Goal: Task Accomplishment & Management: Use online tool/utility

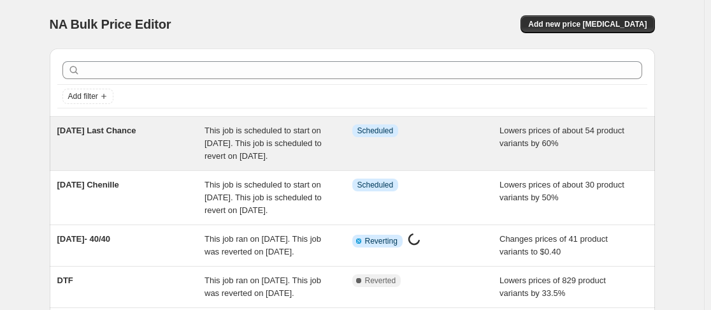
click at [268, 154] on span "This job is scheduled to start on [DATE]. This job is scheduled to revert on [D…" at bounding box center [263, 143] width 117 height 35
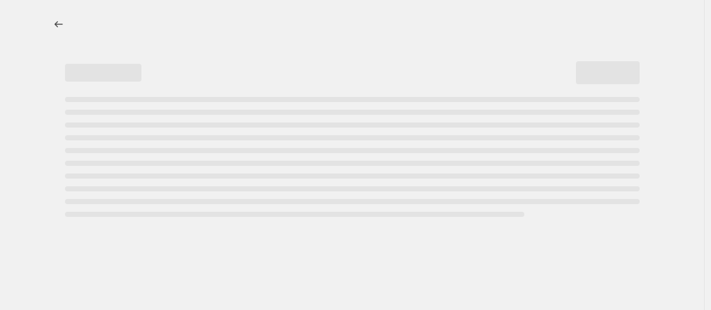
select select "percentage"
select select "no_change"
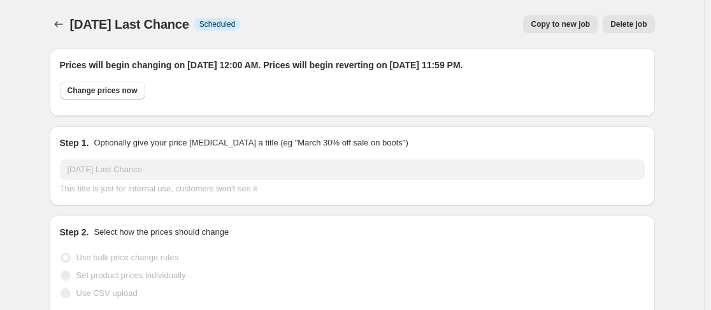
select select "collection"
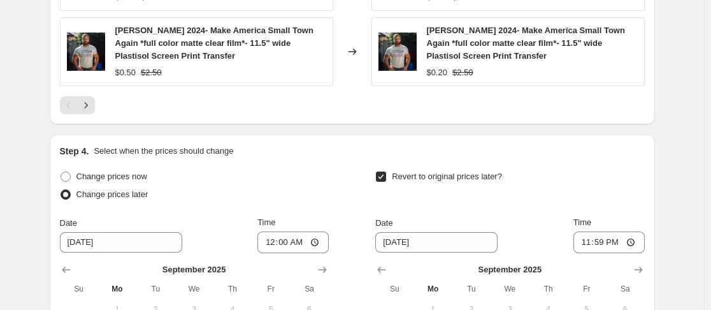
scroll to position [1465, 0]
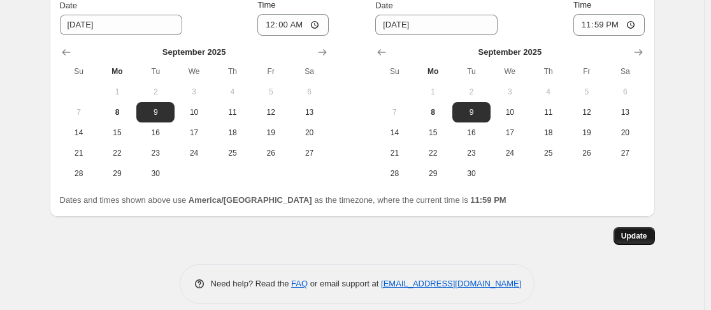
click at [631, 231] on span "Update" at bounding box center [634, 236] width 26 height 10
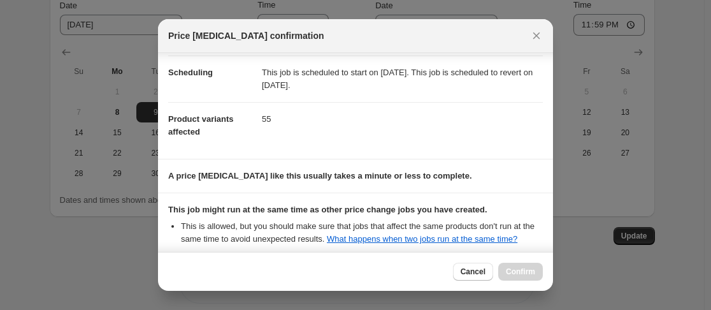
scroll to position [237, 0]
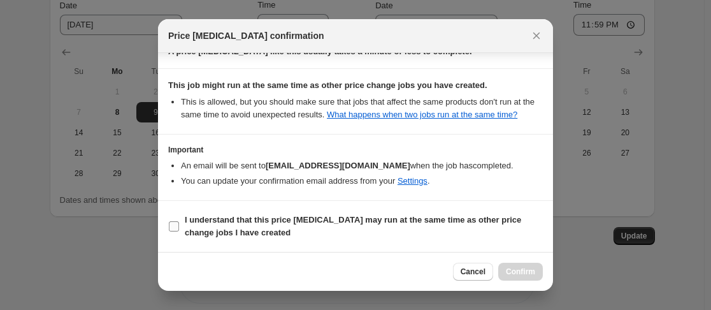
click at [173, 232] on label "I understand that this price [MEDICAL_DATA] may run at the same time as other p…" at bounding box center [355, 226] width 375 height 31
click at [173, 231] on input "I understand that this price [MEDICAL_DATA] may run at the same time as other p…" at bounding box center [174, 226] width 10 height 10
checkbox input "true"
click at [516, 273] on span "Confirm" at bounding box center [520, 271] width 29 height 10
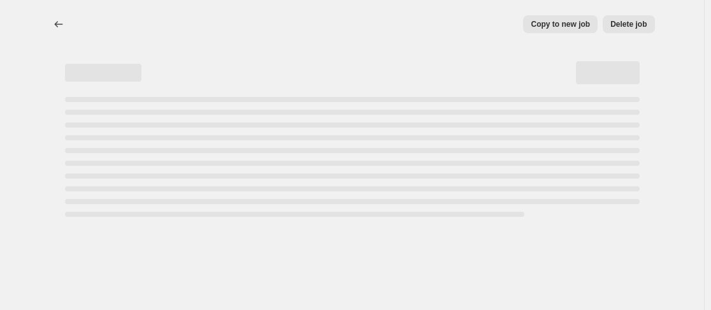
scroll to position [0, 0]
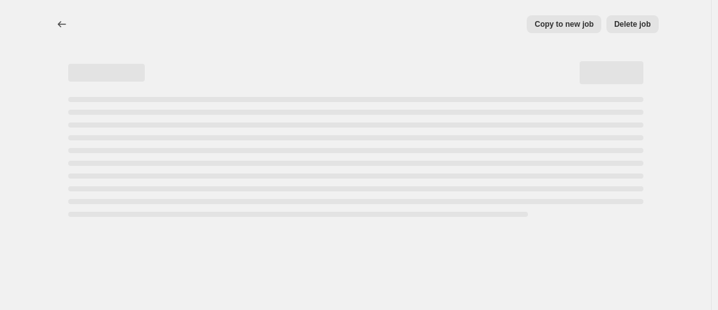
select select "percentage"
select select "no_change"
select select "collection"
select select "product_status"
